Goal: Information Seeking & Learning: Learn about a topic

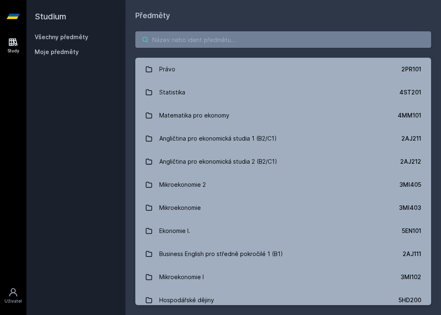
click at [180, 42] on input "search" at bounding box center [283, 39] width 296 height 17
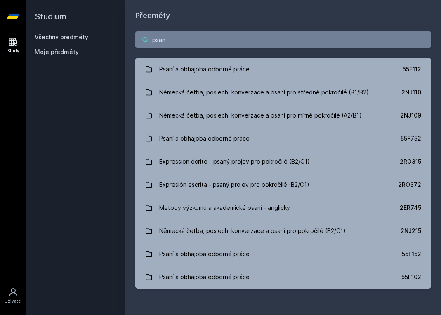
type input "plan"
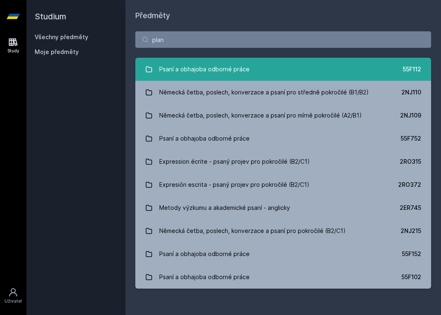
drag, startPoint x: 172, startPoint y: 55, endPoint x: 174, endPoint y: 65, distance: 10.1
click at [174, 65] on div "Psaní a obhajoba odborné práce" at bounding box center [204, 69] width 90 height 17
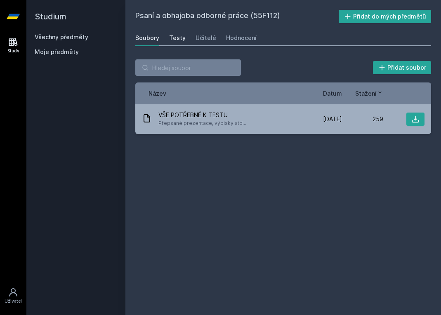
click at [181, 39] on div "Testy" at bounding box center [177, 38] width 17 height 8
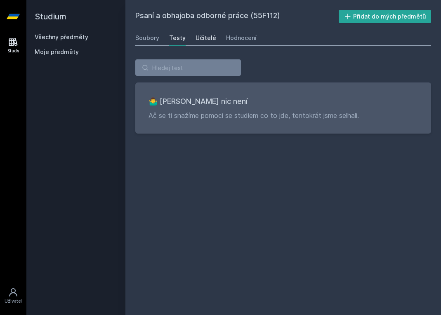
click at [208, 36] on div "Učitelé" at bounding box center [206, 38] width 21 height 8
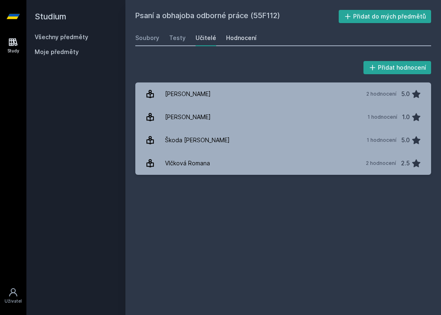
click at [228, 36] on div "Hodnocení" at bounding box center [241, 38] width 31 height 8
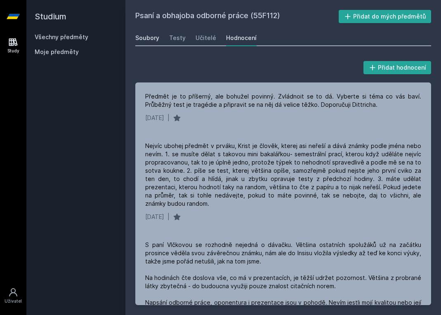
click at [147, 42] on link "Soubory" at bounding box center [147, 38] width 24 height 17
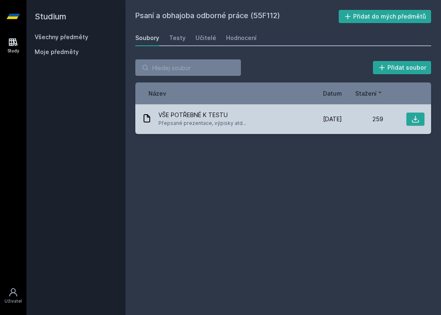
click at [264, 123] on div "VŠE POTŘEBNÉ K TESTU Přepsané prezentace, výpisky atd..." at bounding box center [221, 119] width 159 height 17
click at [412, 118] on icon at bounding box center [415, 119] width 8 height 8
